Goal: Task Accomplishment & Management: Manage account settings

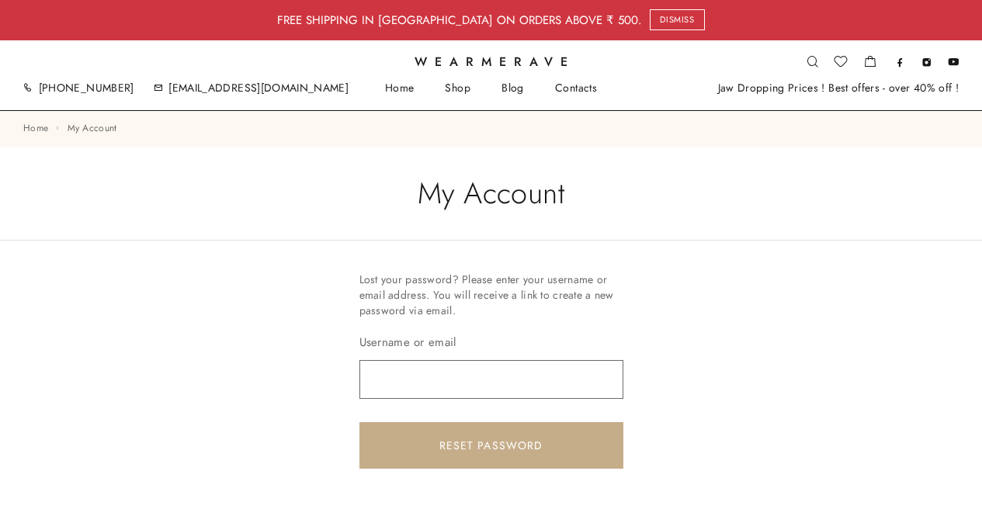
click at [475, 375] on input "Username or email" at bounding box center [491, 379] width 264 height 39
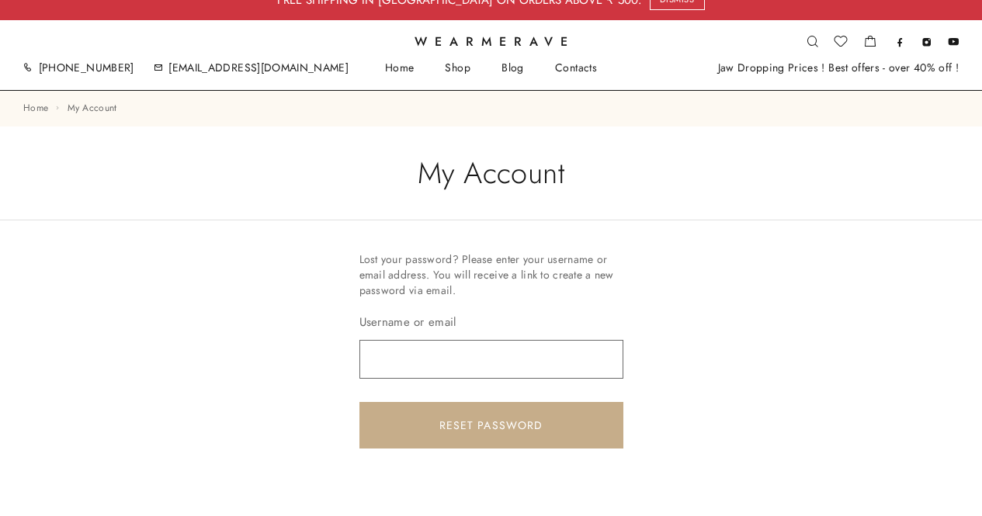
scroll to position [21, 0]
click at [527, 366] on input "Username or email" at bounding box center [491, 358] width 264 height 39
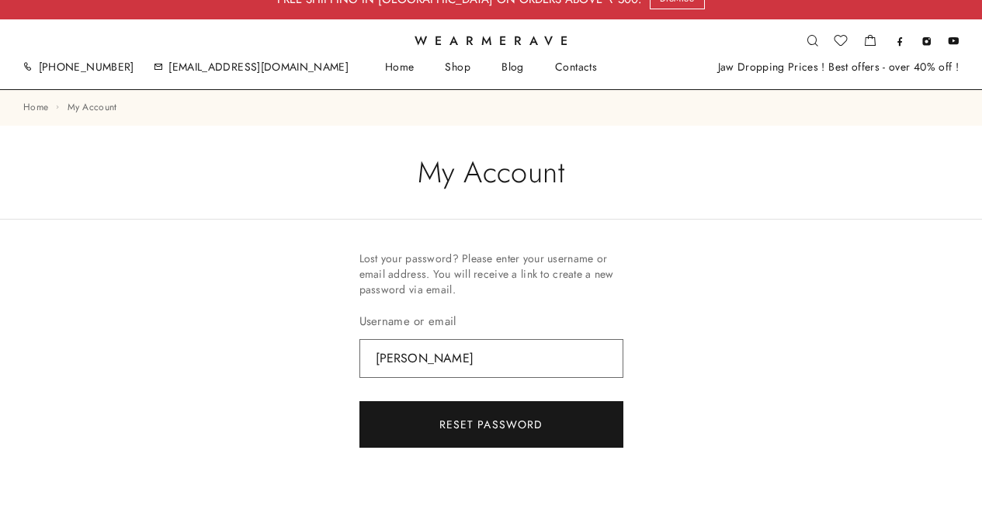
type input "khushrav"
click at [510, 432] on button "Reset password" at bounding box center [491, 424] width 264 height 47
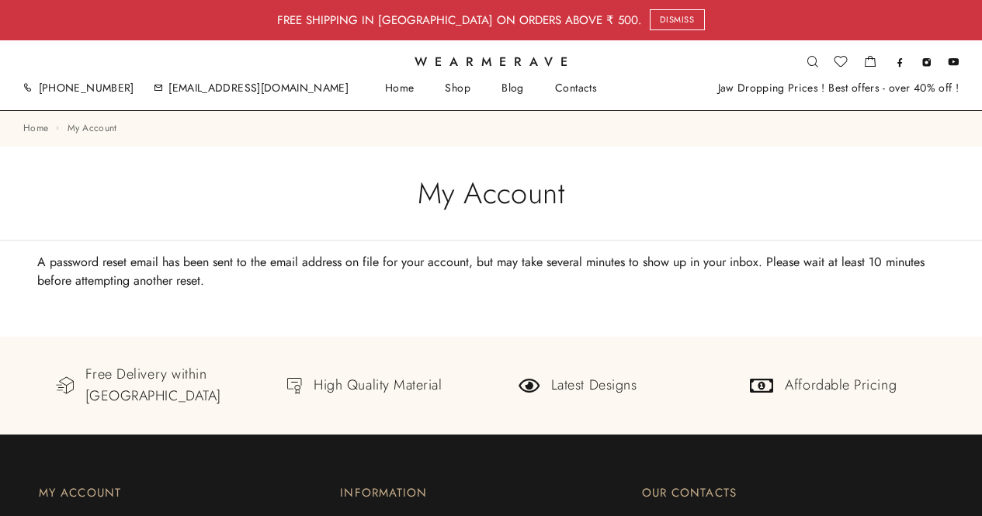
click at [448, 78] on div "+91-7987880752 support@wearmerave.com Home Shop Blog Contacts Jaw Dropping Pric…" at bounding box center [490, 84] width 935 height 19
click at [453, 92] on link "Shop" at bounding box center [457, 88] width 57 height 13
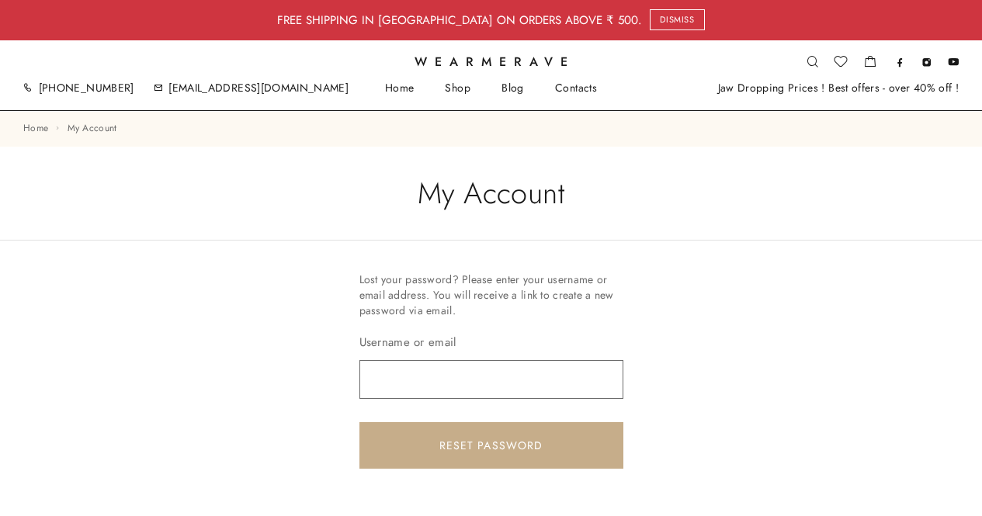
click at [481, 387] on input "Username or email" at bounding box center [491, 379] width 264 height 39
type input "[EMAIL_ADDRESS][DOMAIN_NAME]"
click at [359, 422] on button "Reset password" at bounding box center [491, 445] width 264 height 47
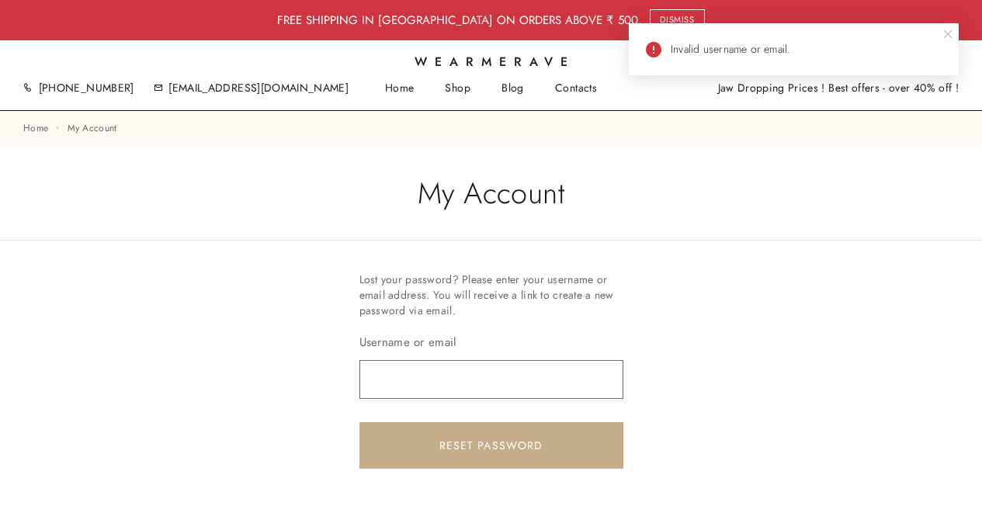
drag, startPoint x: 0, startPoint y: 0, endPoint x: 481, endPoint y: 387, distance: 616.7
click at [481, 387] on input "Username or email" at bounding box center [491, 379] width 264 height 39
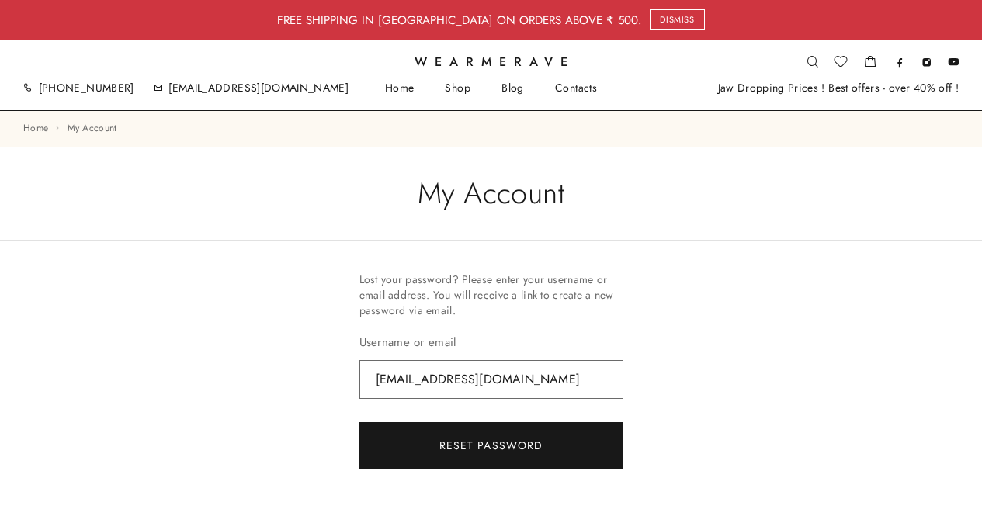
type input "khushrav8586@gmail.com"
click at [498, 441] on button "Reset password" at bounding box center [491, 445] width 264 height 47
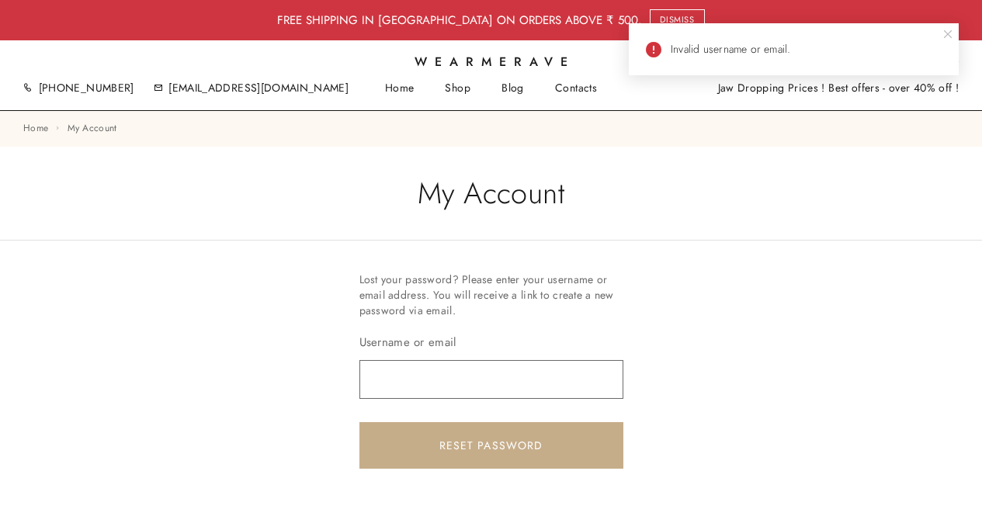
click at [489, 394] on input "Username or email" at bounding box center [491, 379] width 264 height 39
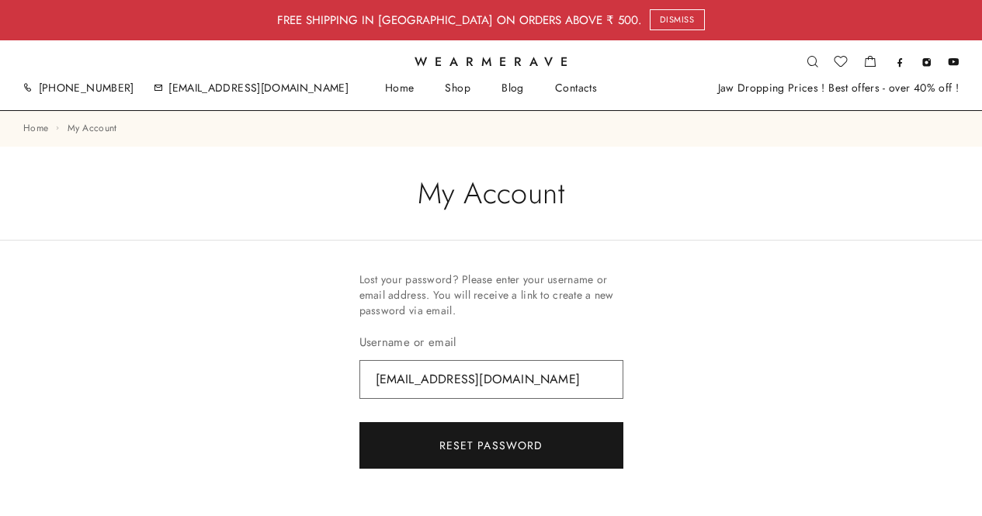
type input "gyforgyan@gmail.com"
click at [482, 434] on button "Reset password" at bounding box center [491, 445] width 264 height 47
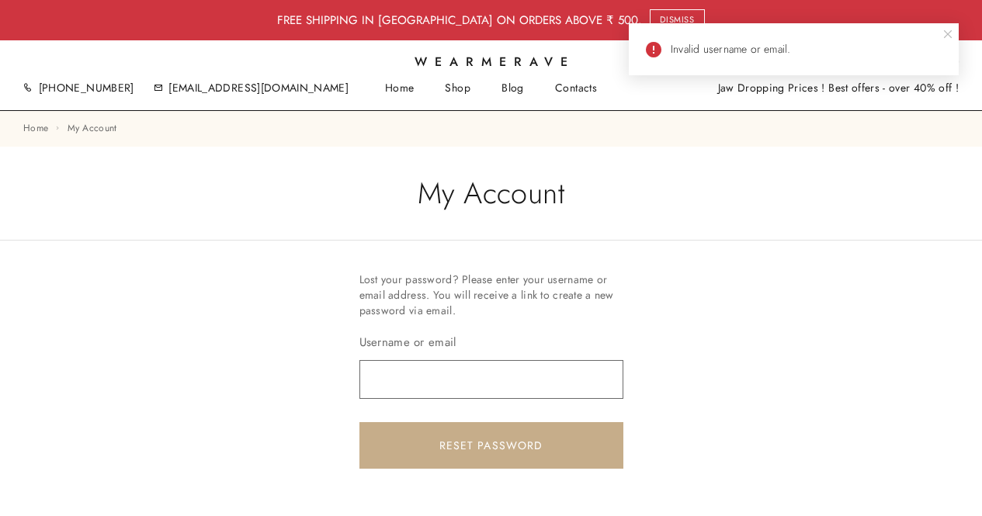
click at [470, 384] on input "Username or email" at bounding box center [491, 379] width 264 height 39
type input "k"
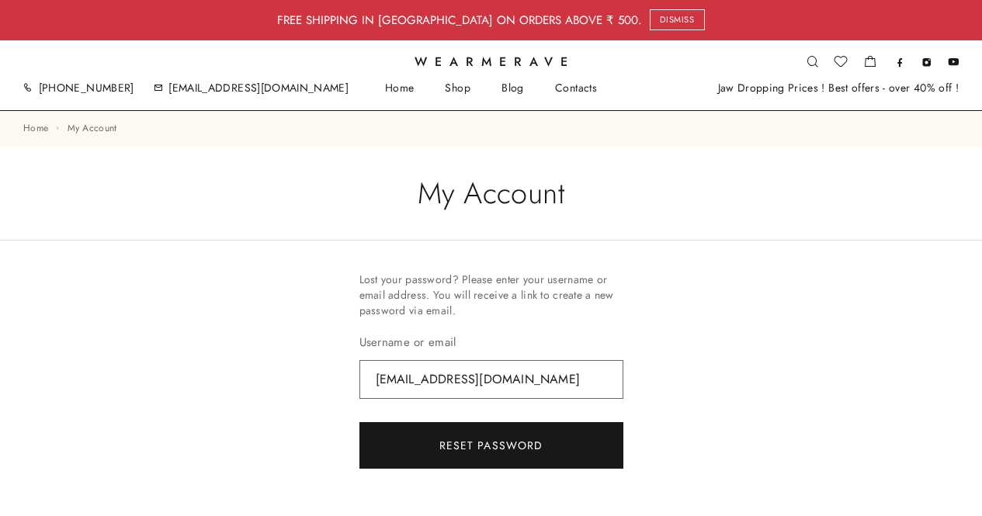
type input "[EMAIL_ADDRESS][DOMAIN_NAME]"
click at [461, 442] on button "Reset password" at bounding box center [491, 445] width 264 height 47
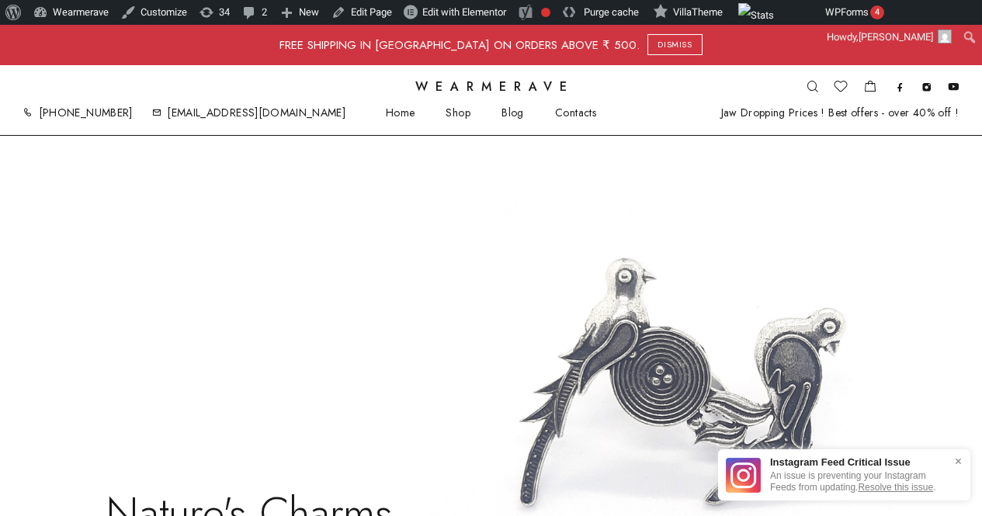
click at [781, 203] on img at bounding box center [491, 407] width 982 height 543
